Goal: Information Seeking & Learning: Compare options

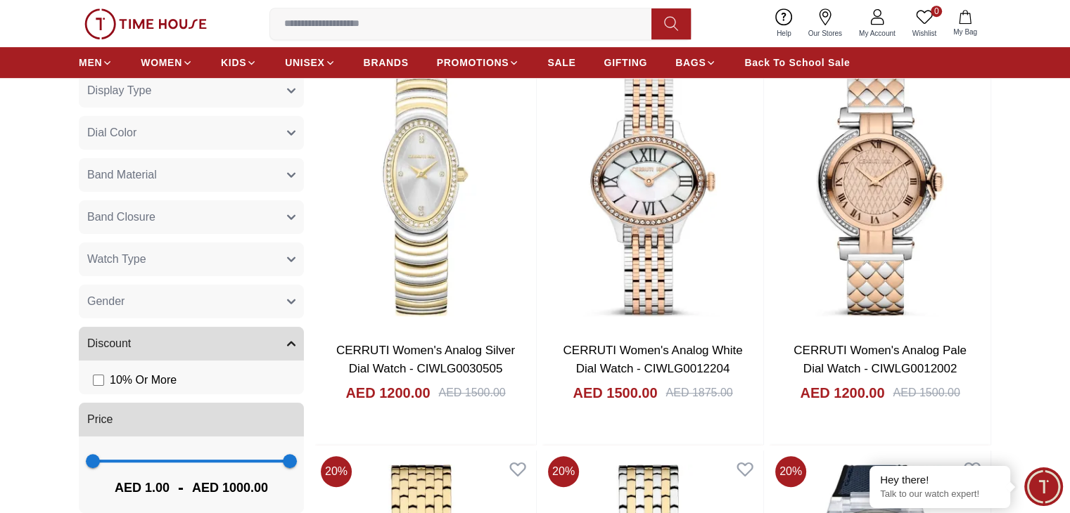
scroll to position [679, 0]
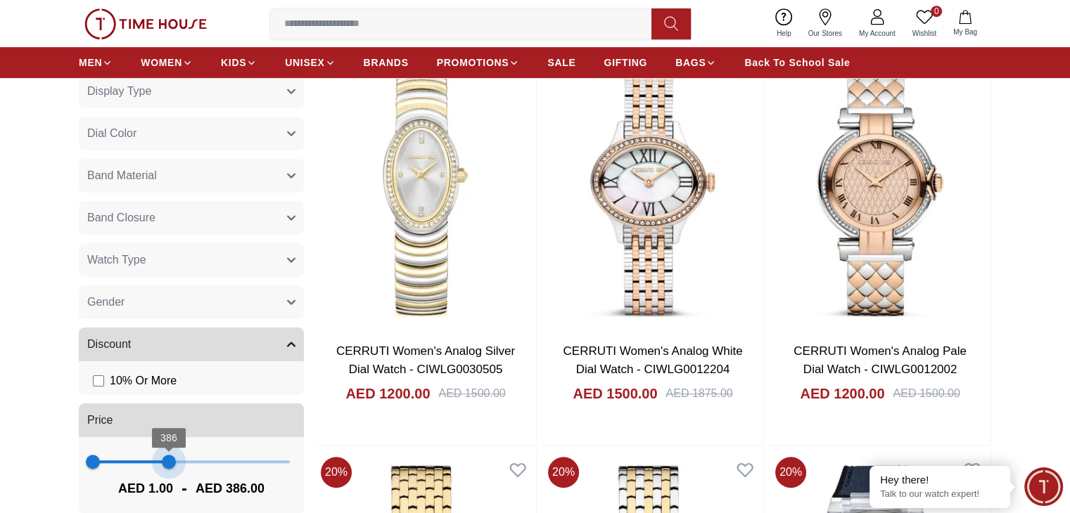
type input "***"
drag, startPoint x: 281, startPoint y: 463, endPoint x: 164, endPoint y: 449, distance: 118.4
click at [164, 455] on span "361" at bounding box center [164, 462] width 14 height 14
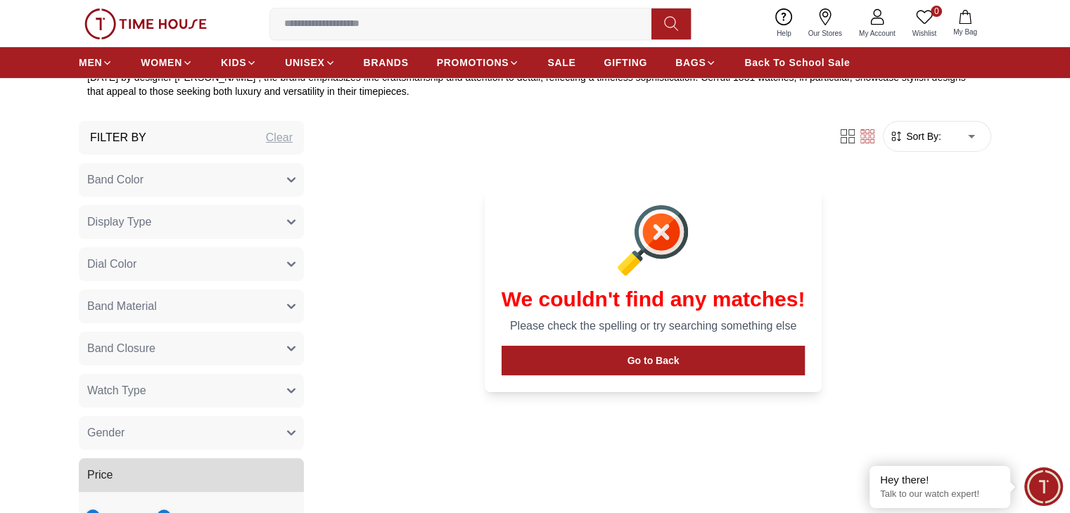
scroll to position [558, 0]
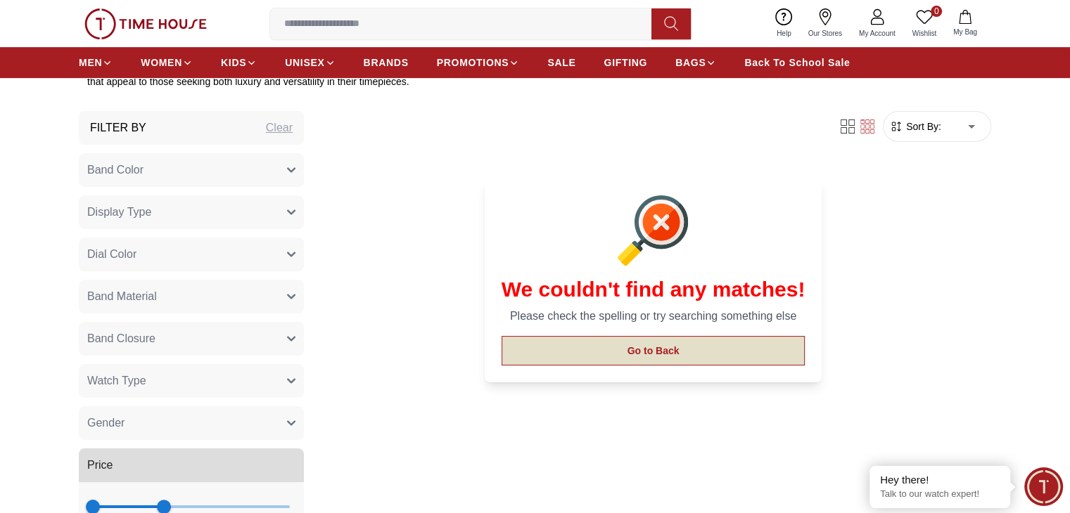
click at [627, 340] on button "Go to Back" at bounding box center [653, 351] width 304 height 30
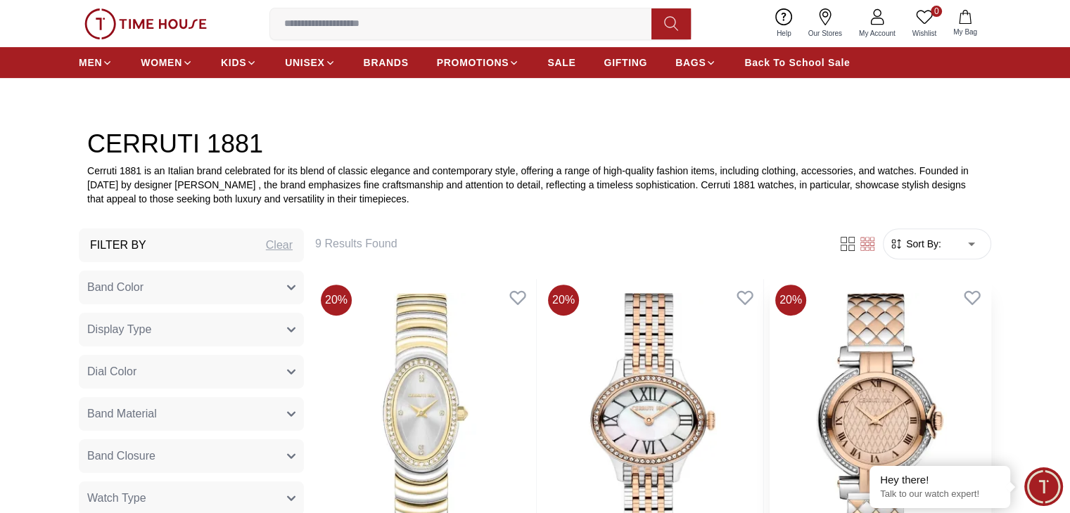
scroll to position [424, 0]
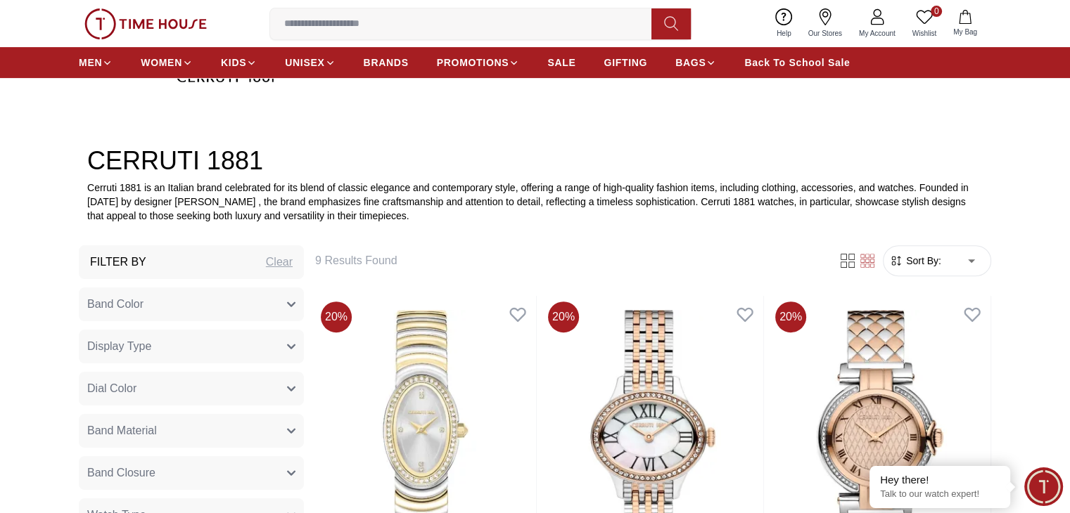
click at [279, 307] on button "Band Color" at bounding box center [191, 305] width 225 height 34
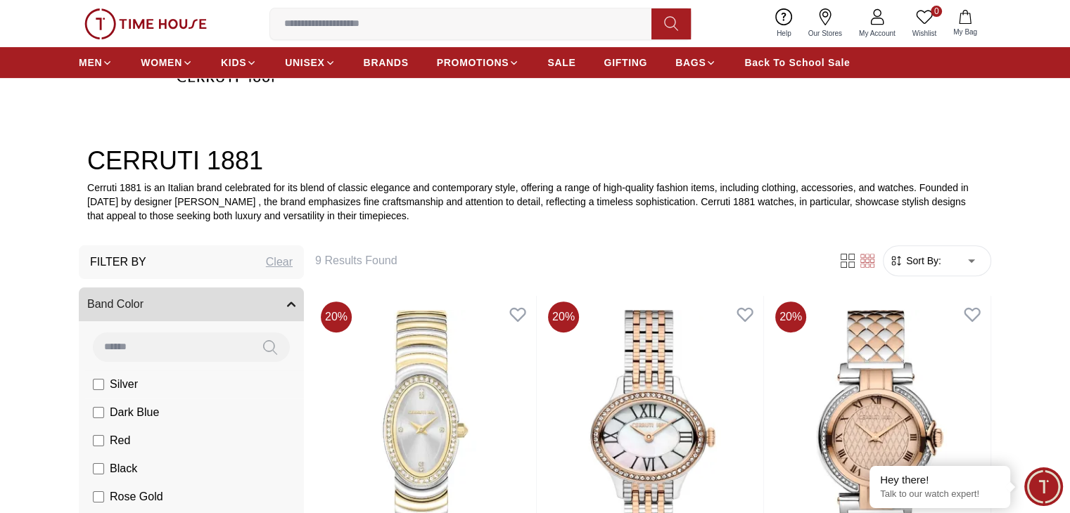
click at [115, 383] on span "Silver" at bounding box center [124, 384] width 28 height 17
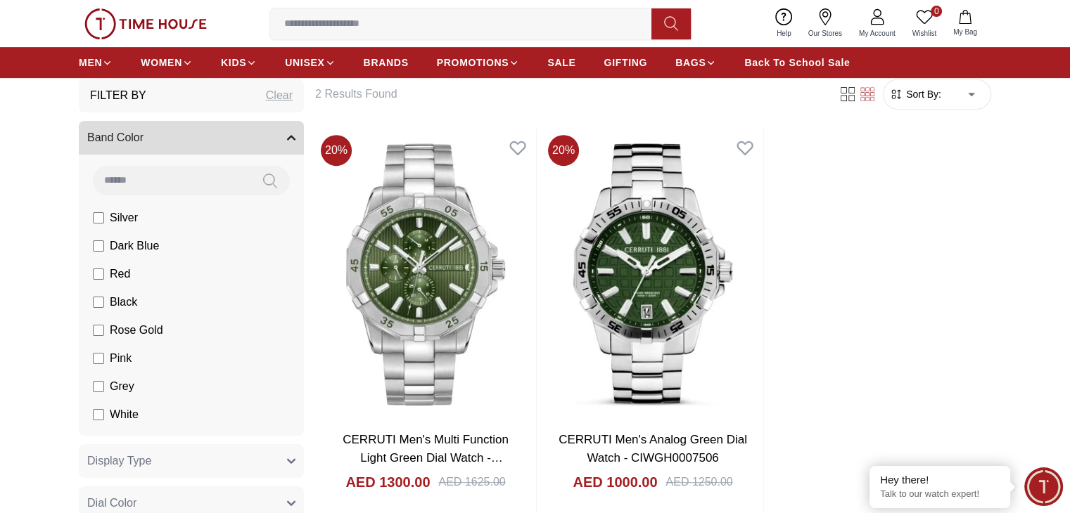
scroll to position [591, 0]
click at [222, 216] on li "Silver" at bounding box center [193, 218] width 219 height 28
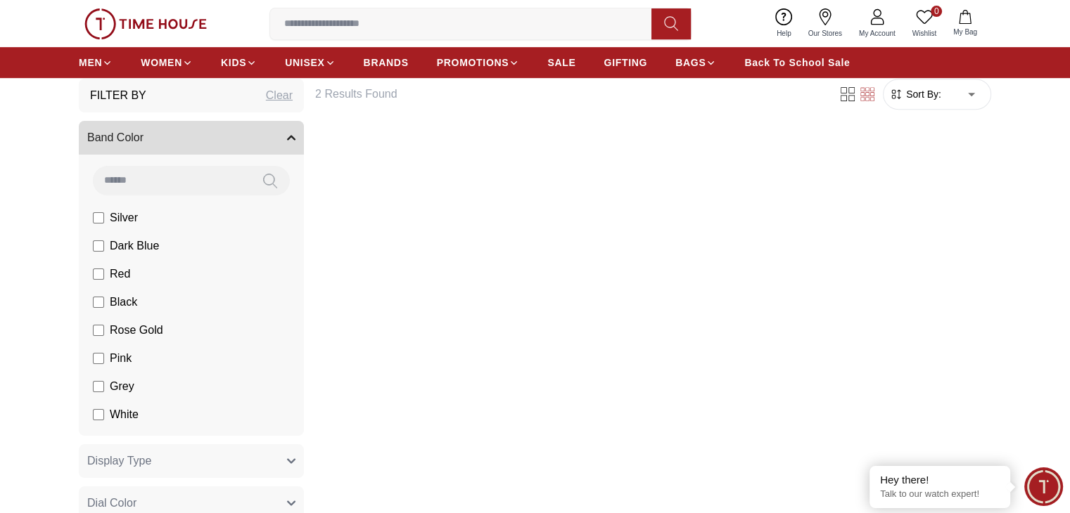
click at [32, 198] on section "Filter By Clear Band Color Silver Dark Blue Red Black Rose Gold Pink Grey White…" at bounding box center [535, 486] width 1070 height 814
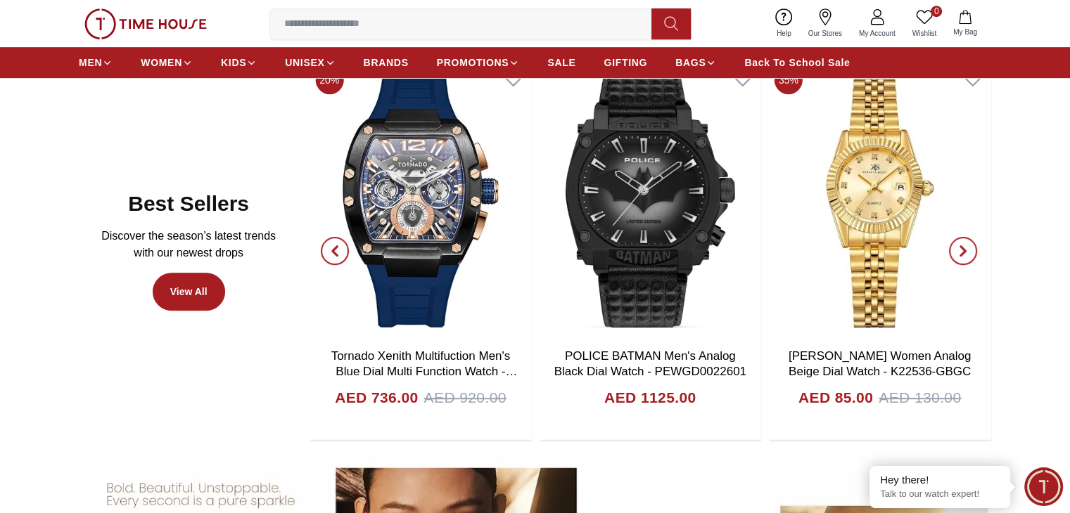
scroll to position [756, 0]
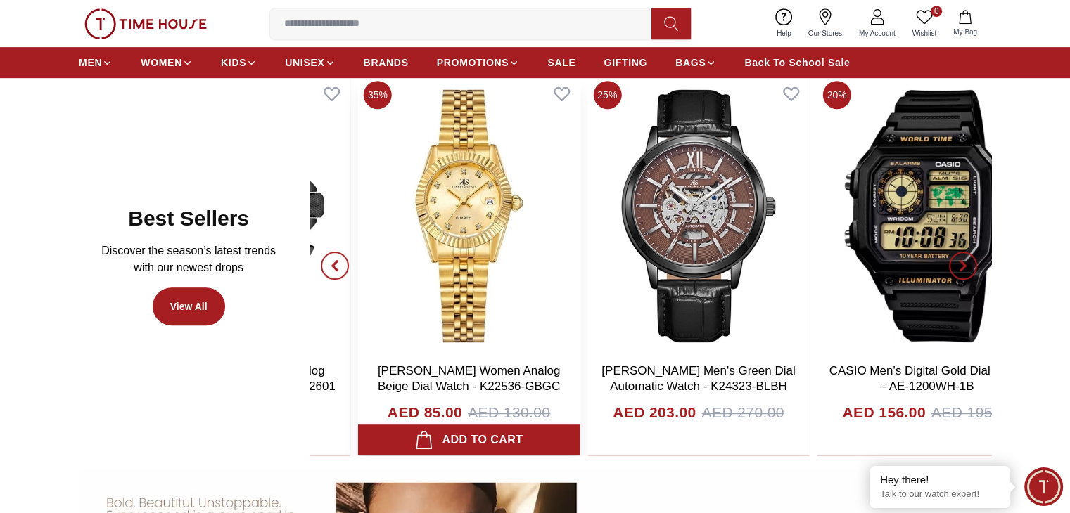
click at [385, 302] on img at bounding box center [469, 215] width 222 height 281
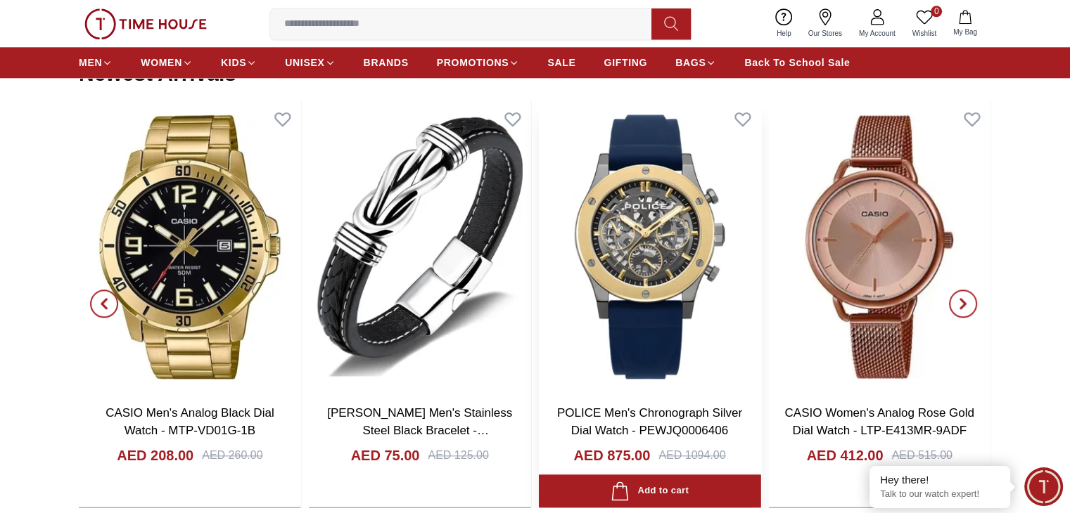
scroll to position [1530, 0]
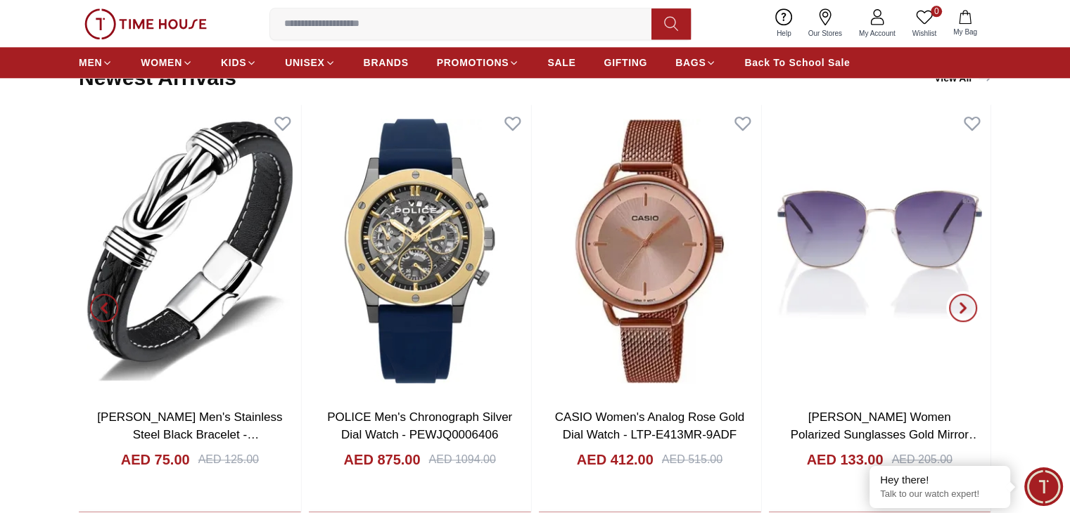
click at [966, 302] on icon "button" at bounding box center [962, 307] width 11 height 11
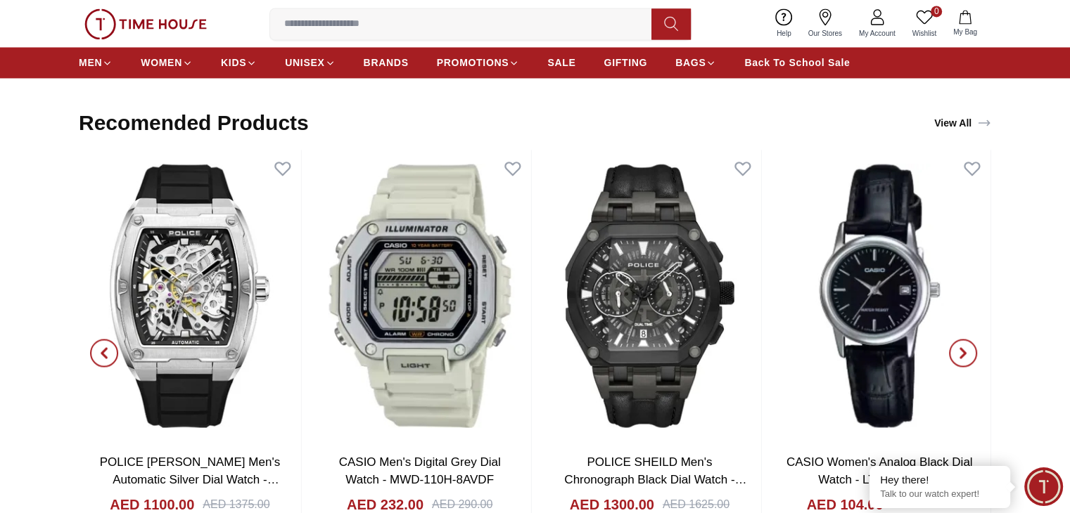
scroll to position [2343, 0]
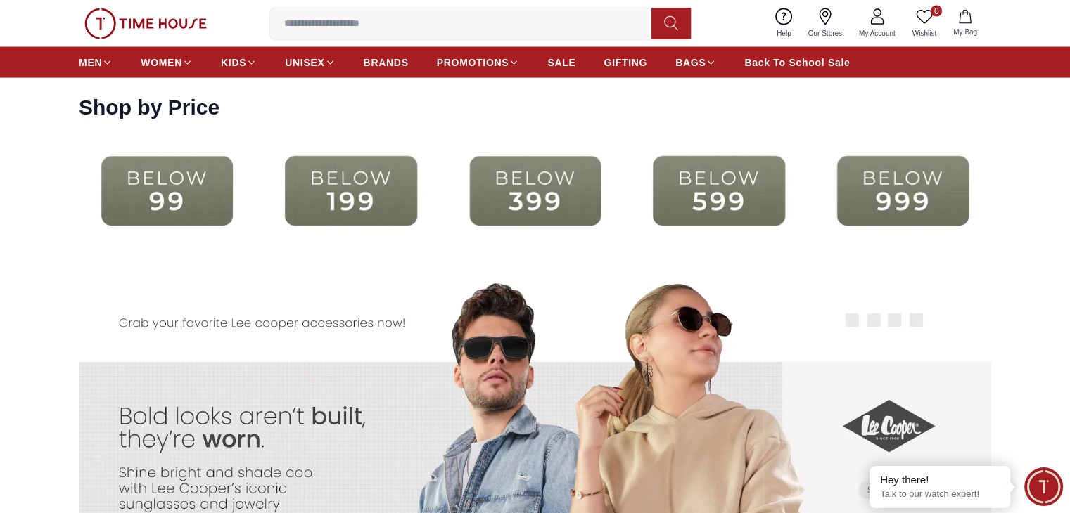
scroll to position [2793, 0]
click at [540, 198] on img at bounding box center [535, 192] width 177 height 114
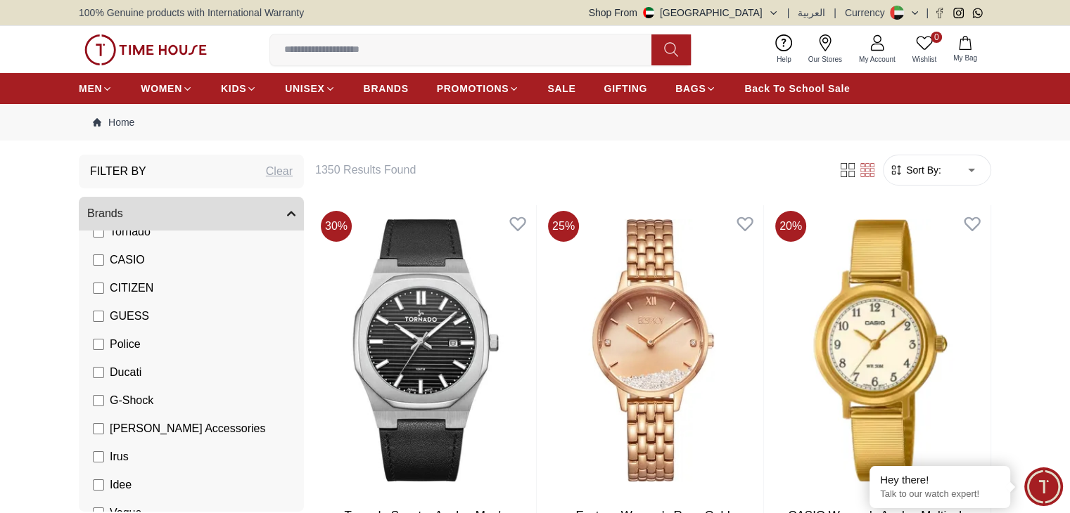
scroll to position [230, 0]
click at [127, 316] on span "GUESS" at bounding box center [129, 317] width 39 height 17
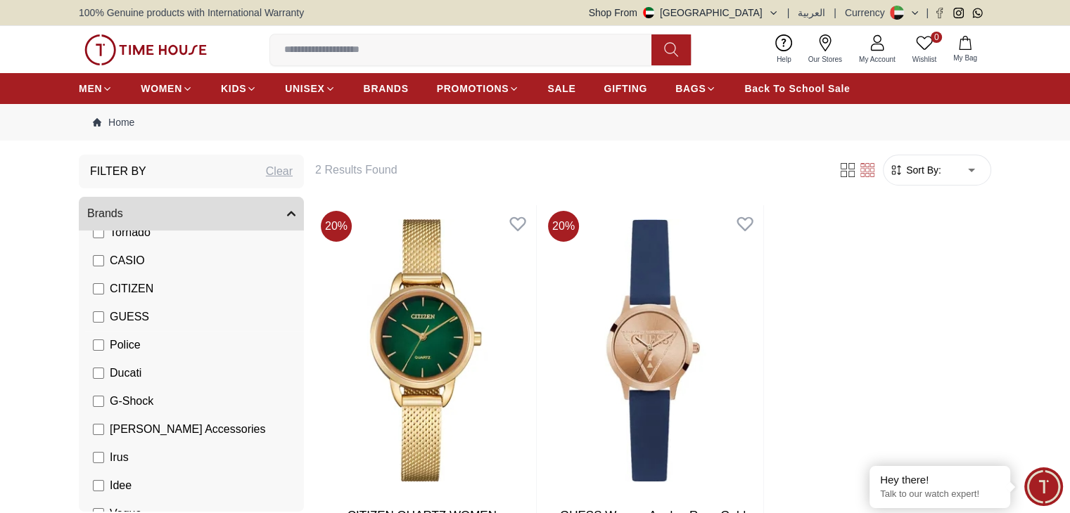
click at [104, 312] on label "GUESS" at bounding box center [121, 317] width 56 height 17
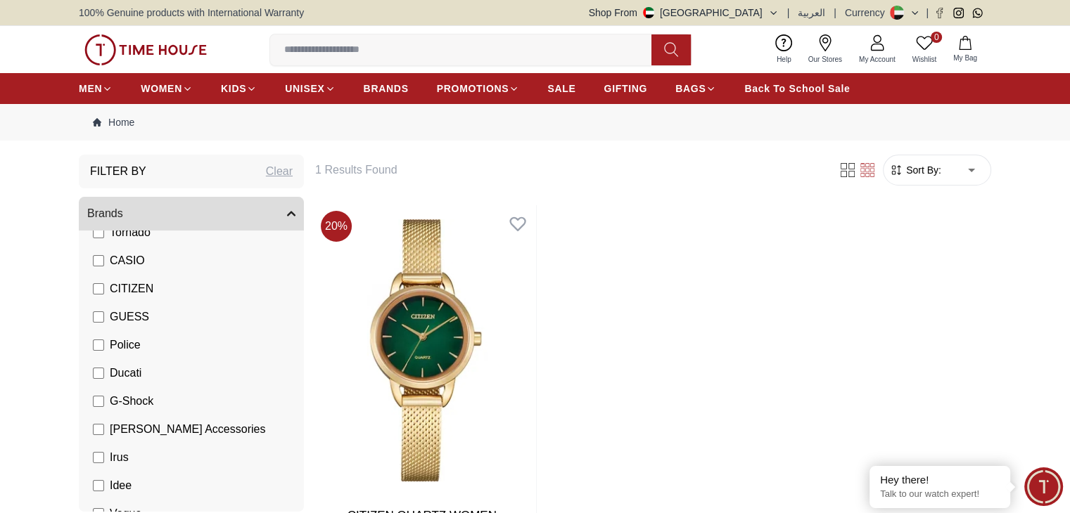
click at [117, 286] on span "CITIZEN" at bounding box center [132, 289] width 44 height 17
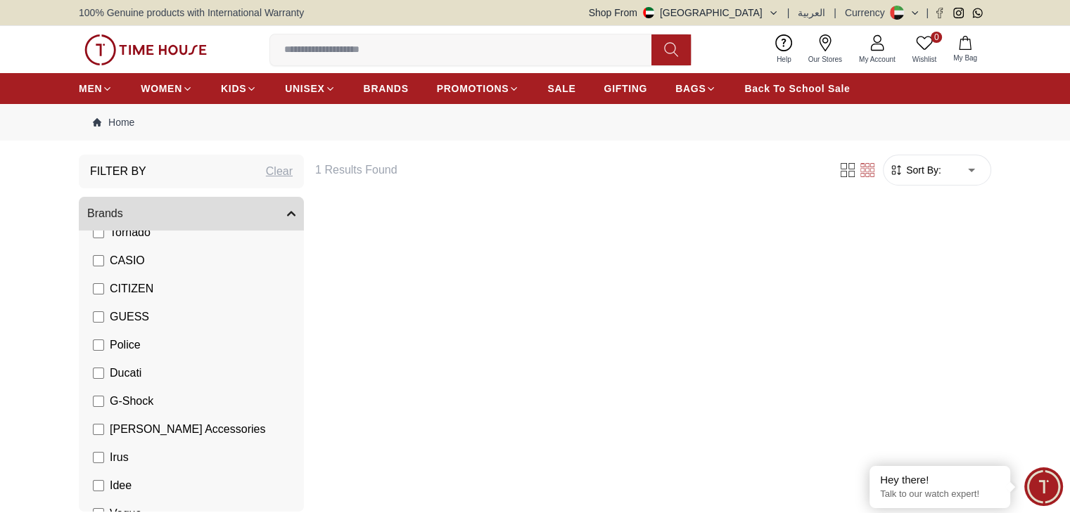
click at [110, 255] on span "CASIO" at bounding box center [127, 260] width 35 height 17
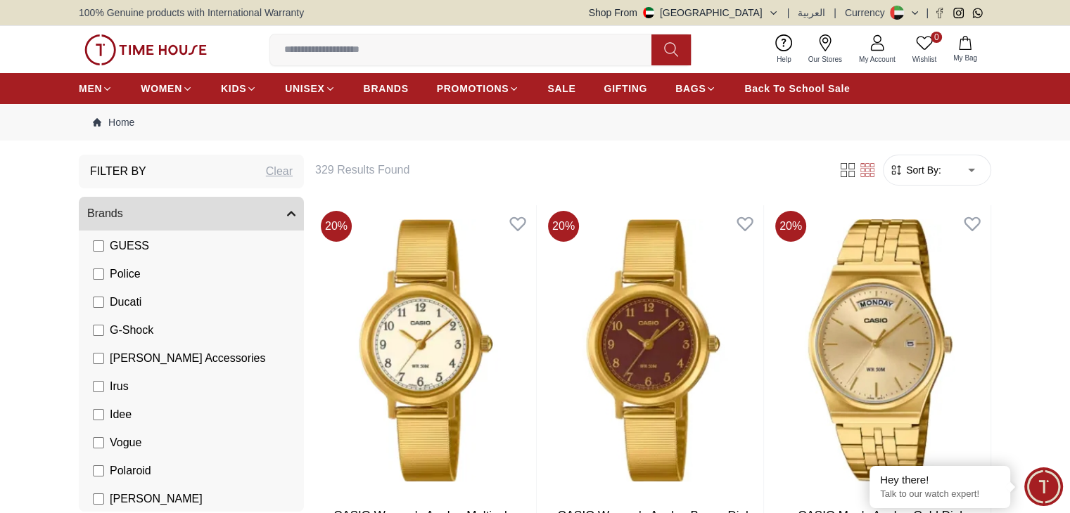
scroll to position [302, 0]
click at [288, 209] on button "Brands" at bounding box center [191, 214] width 225 height 34
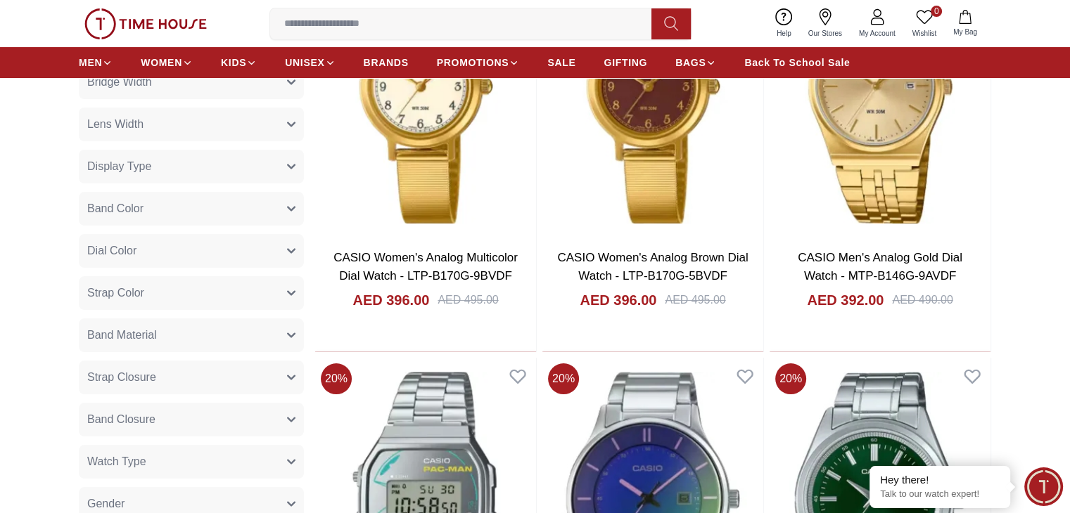
scroll to position [257, 0]
click at [213, 341] on button "Band Material" at bounding box center [191, 336] width 225 height 34
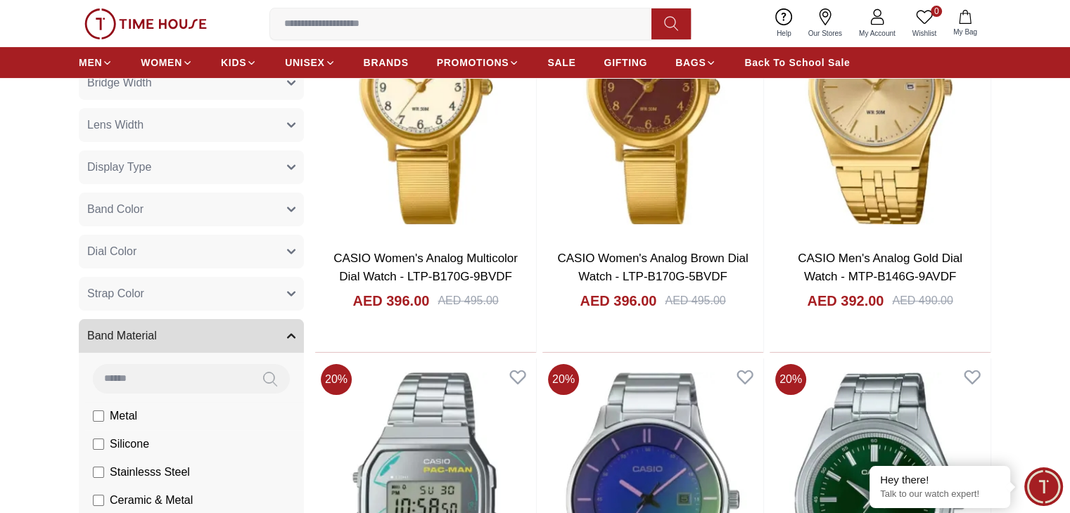
click at [0, 0] on span "Metal" at bounding box center [0, 0] width 0 height 0
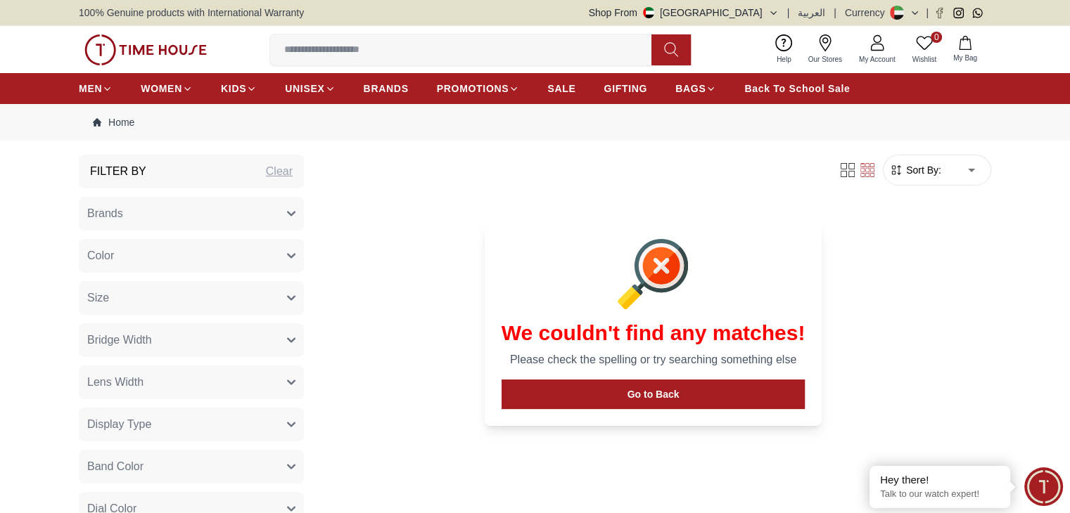
click at [242, 420] on button "Display Type" at bounding box center [191, 425] width 225 height 34
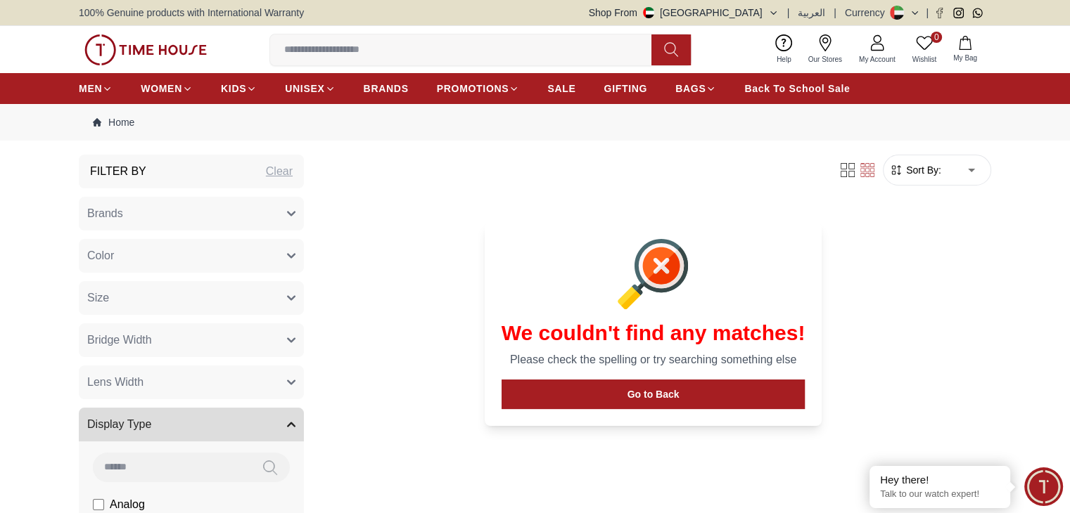
click at [456, 369] on section "We couldn't find any matches! Please check the spelling or try searching someth…" at bounding box center [653, 324] width 529 height 238
click at [0, 0] on li "Analog" at bounding box center [0, 0] width 0 height 0
click at [0, 0] on span "Analog" at bounding box center [0, 0] width 0 height 0
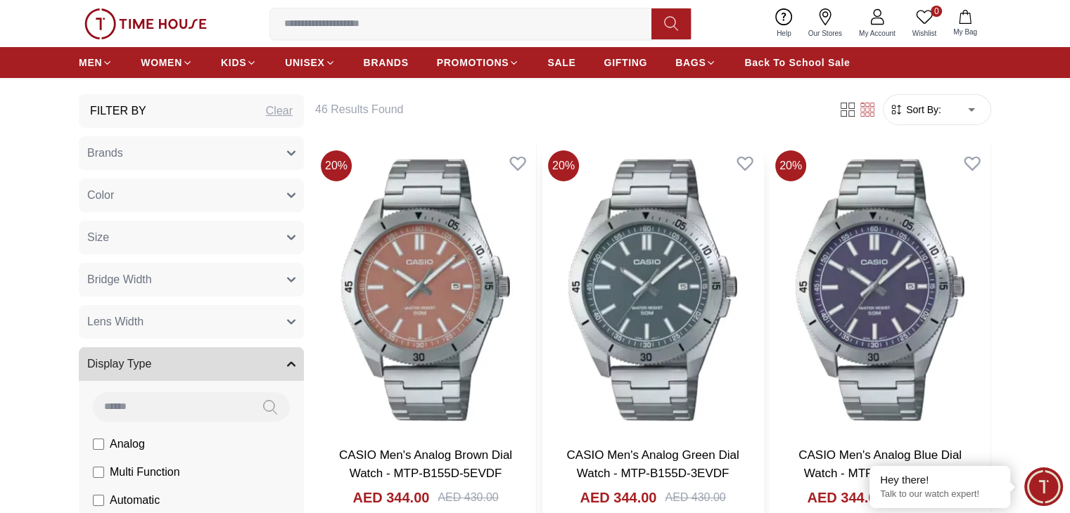
scroll to position [59, 0]
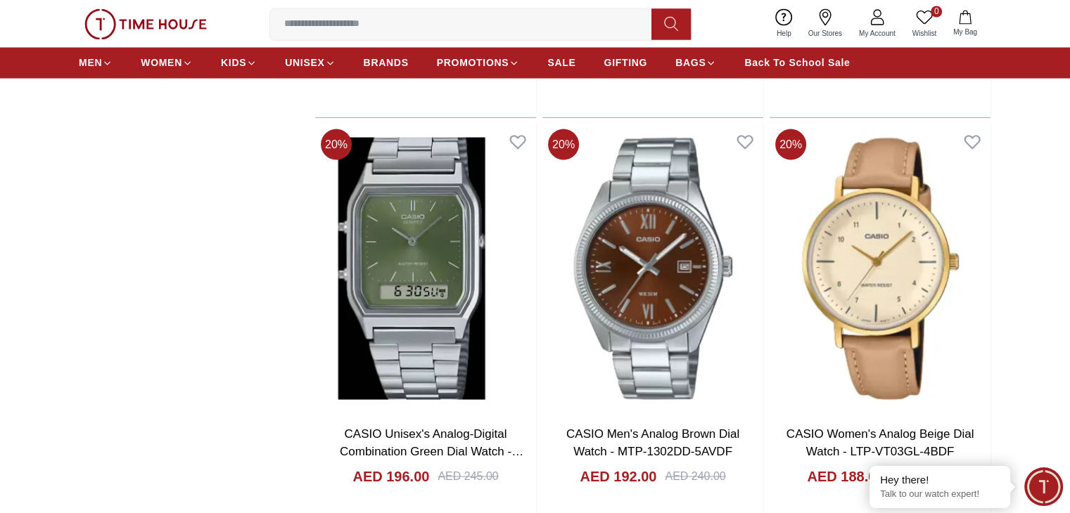
scroll to position [2548, 0]
